Goal: Task Accomplishment & Management: Manage account settings

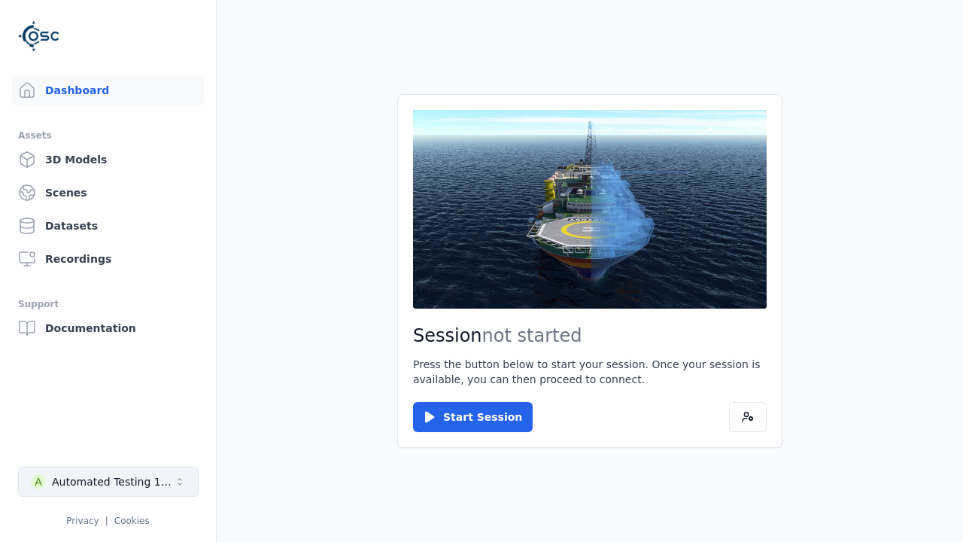
click at [108, 481] on div "Automated Testing 1 - Playwright" at bounding box center [113, 481] width 122 height 15
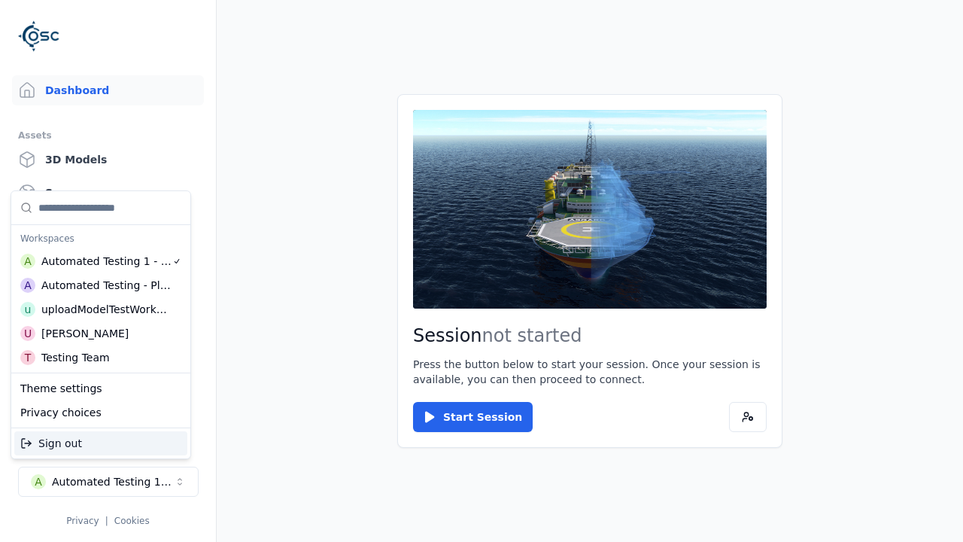
click at [101, 285] on div "Automated Testing - Playwright" at bounding box center [106, 285] width 130 height 15
click at [481, 271] on html "Support Dashboard Assets 3D Models Scenes Datasets Recordings Support Documenta…" at bounding box center [481, 271] width 963 height 542
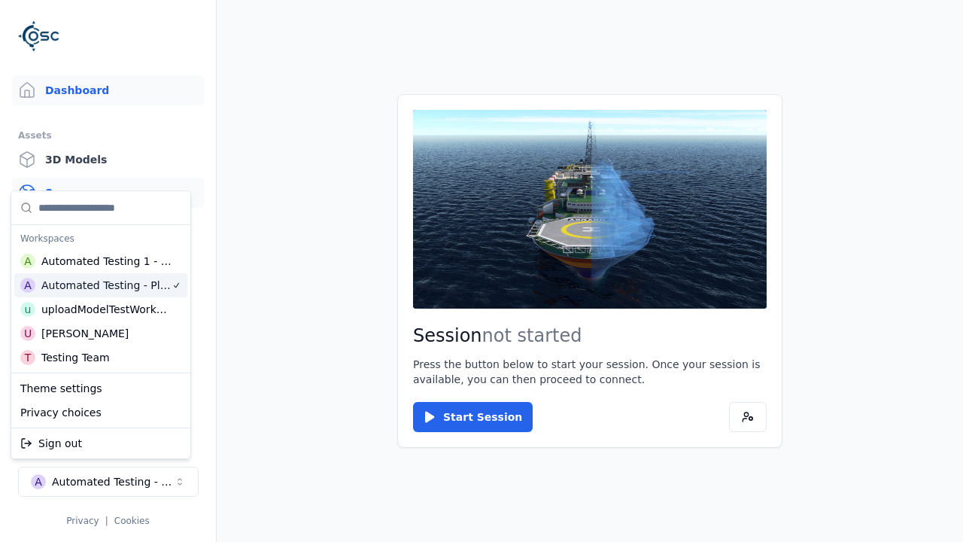
click at [108, 193] on link "Scenes" at bounding box center [108, 193] width 192 height 30
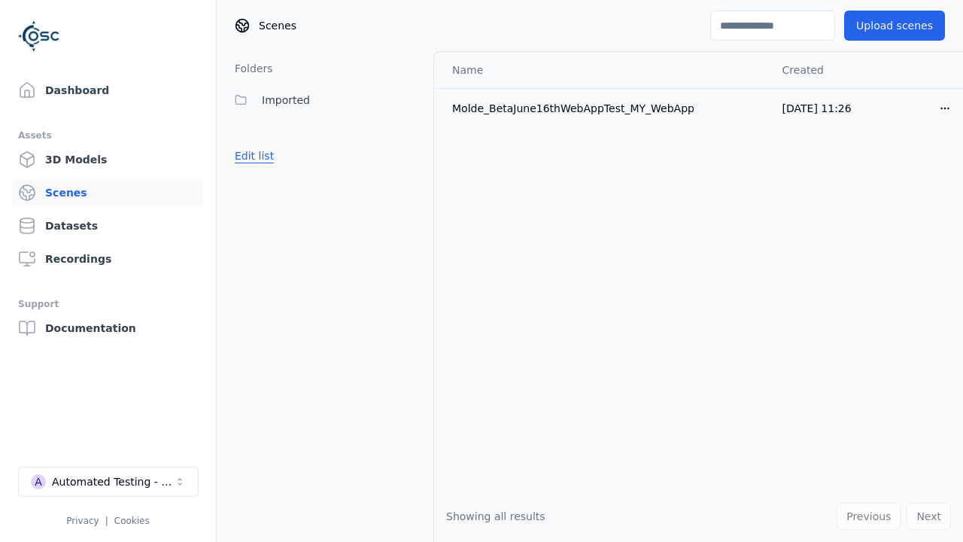
click at [254, 156] on button "Edit list" at bounding box center [254, 155] width 57 height 27
click at [269, 156] on link "Create folder" at bounding box center [269, 155] width 69 height 15
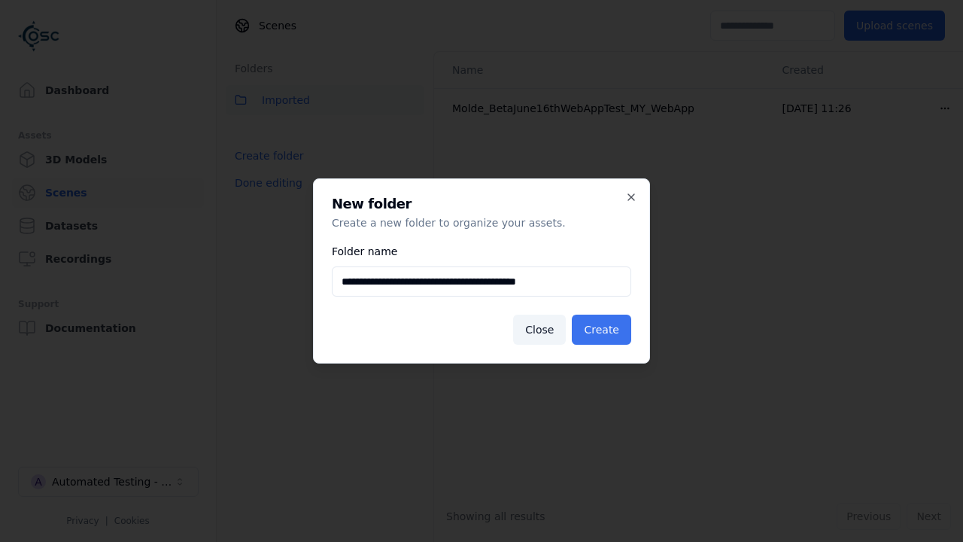
type input "**********"
click at [601, 329] on button "Create" at bounding box center [601, 329] width 59 height 30
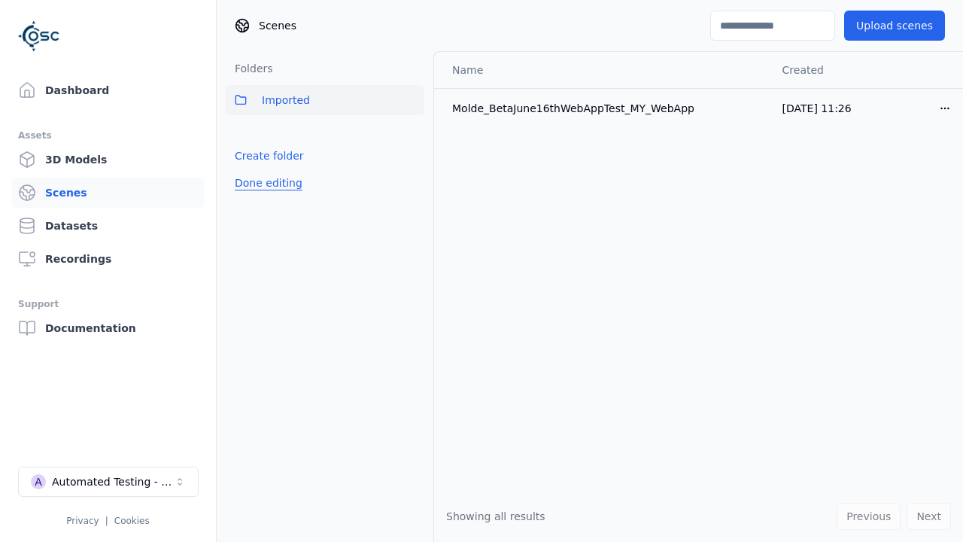
click at [269, 196] on button "Done editing" at bounding box center [269, 182] width 86 height 27
click at [254, 189] on button "Edit list" at bounding box center [254, 188] width 57 height 27
click at [412, 133] on html "Support Dashboard Assets 3D Models Scenes Datasets Recordings Support Documenta…" at bounding box center [481, 271] width 963 height 542
click at [411, 188] on div "Rename" at bounding box center [411, 188] width 101 height 24
